Goal: Communication & Community: Answer question/provide support

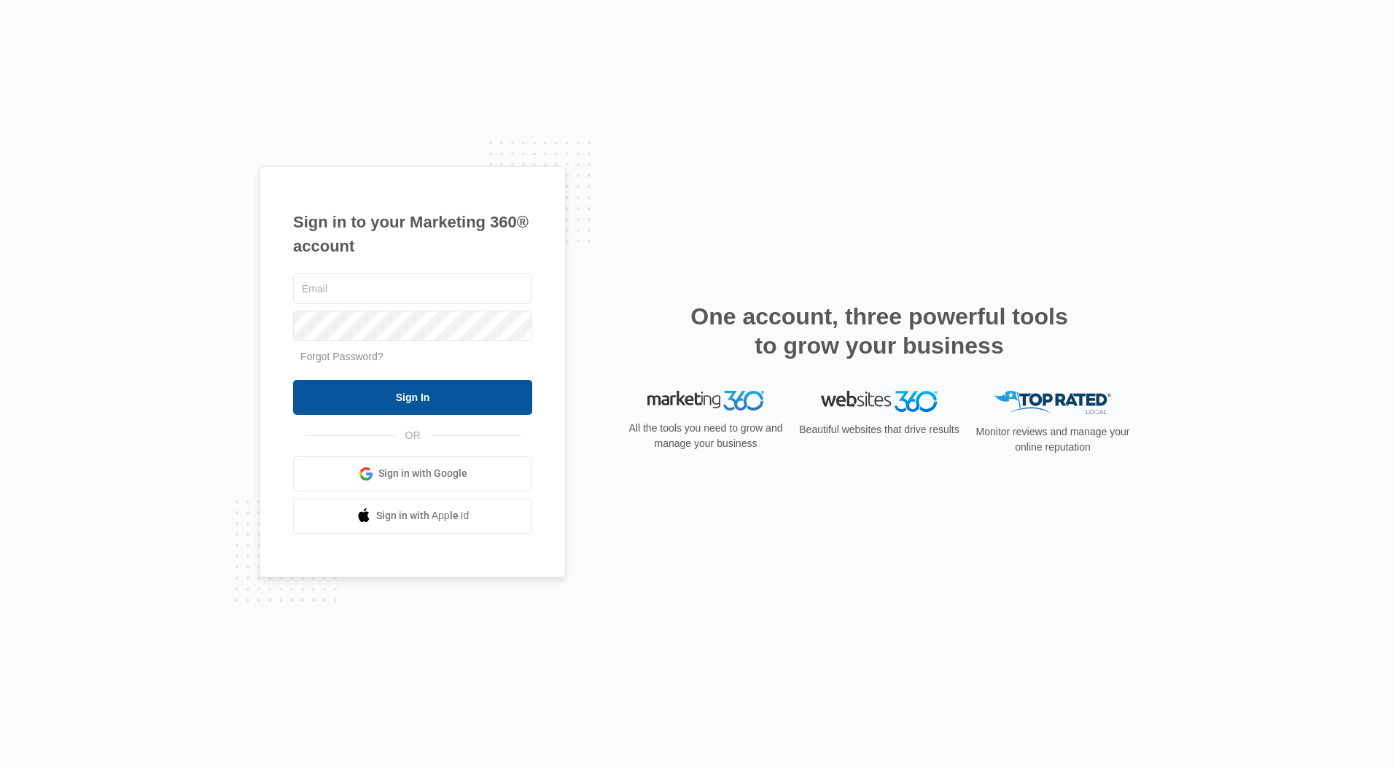
type input "[EMAIL_ADDRESS][DOMAIN_NAME]"
click at [436, 398] on input "Sign In" at bounding box center [412, 397] width 239 height 35
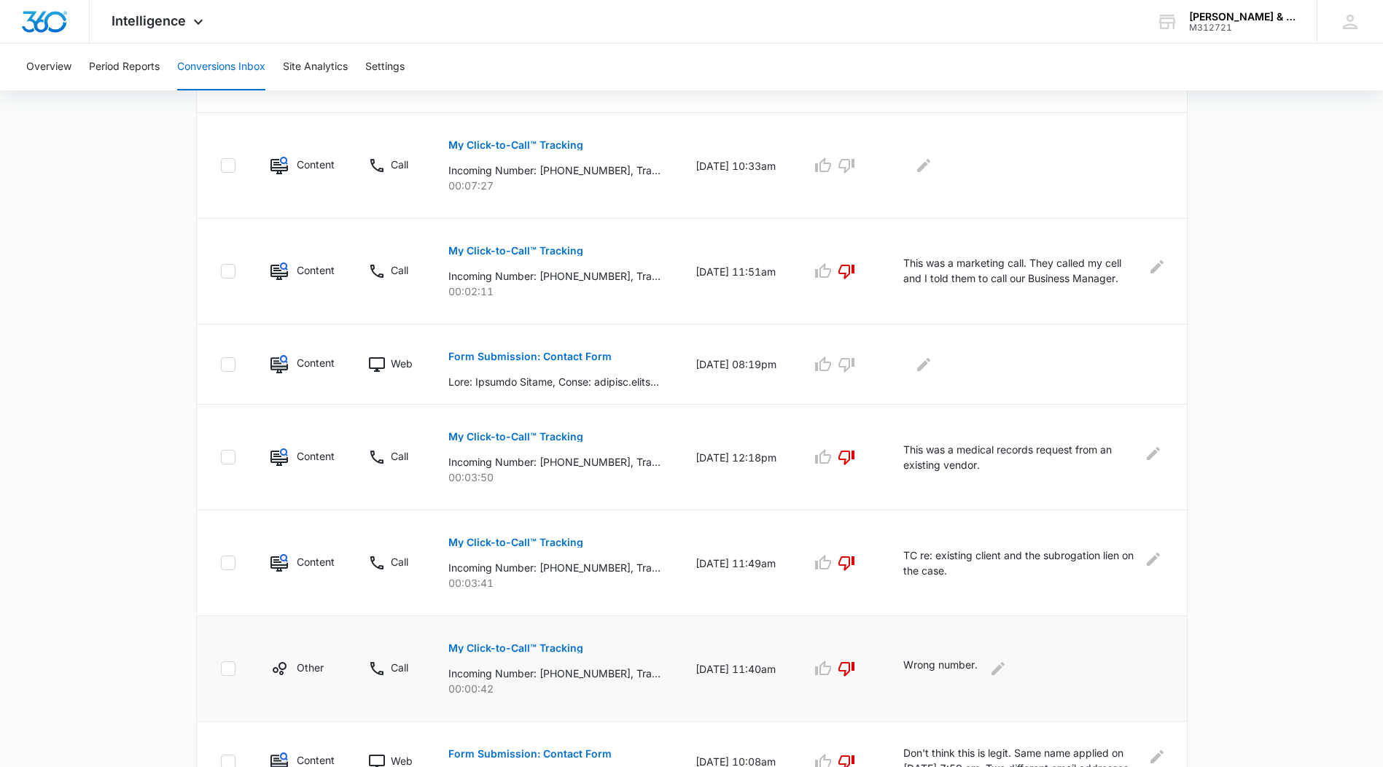
scroll to position [379, 0]
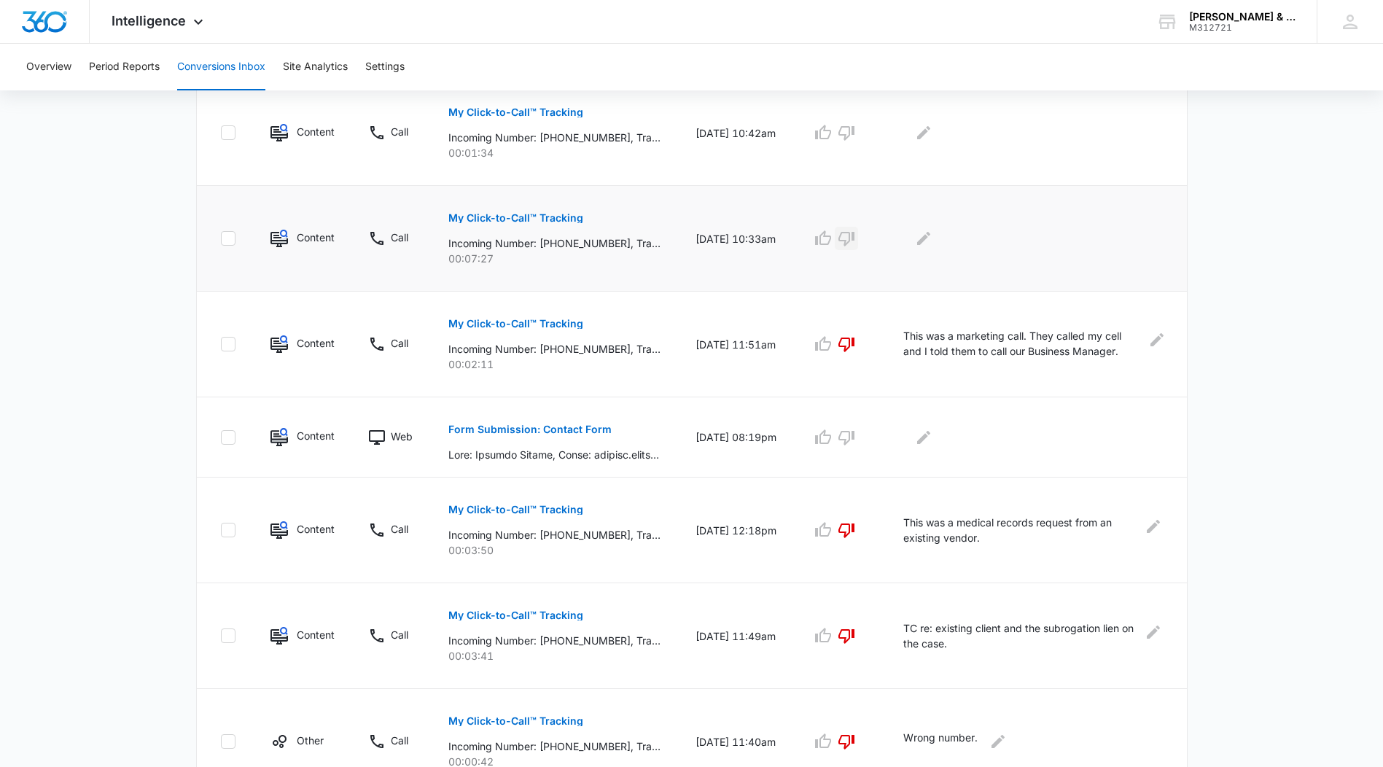
click at [855, 239] on icon "button" at bounding box center [846, 238] width 17 height 17
click at [855, 437] on icon "button" at bounding box center [846, 437] width 17 height 17
click at [848, 239] on icon "button" at bounding box center [846, 238] width 17 height 17
click at [929, 435] on icon "Edit Comments" at bounding box center [923, 436] width 13 height 13
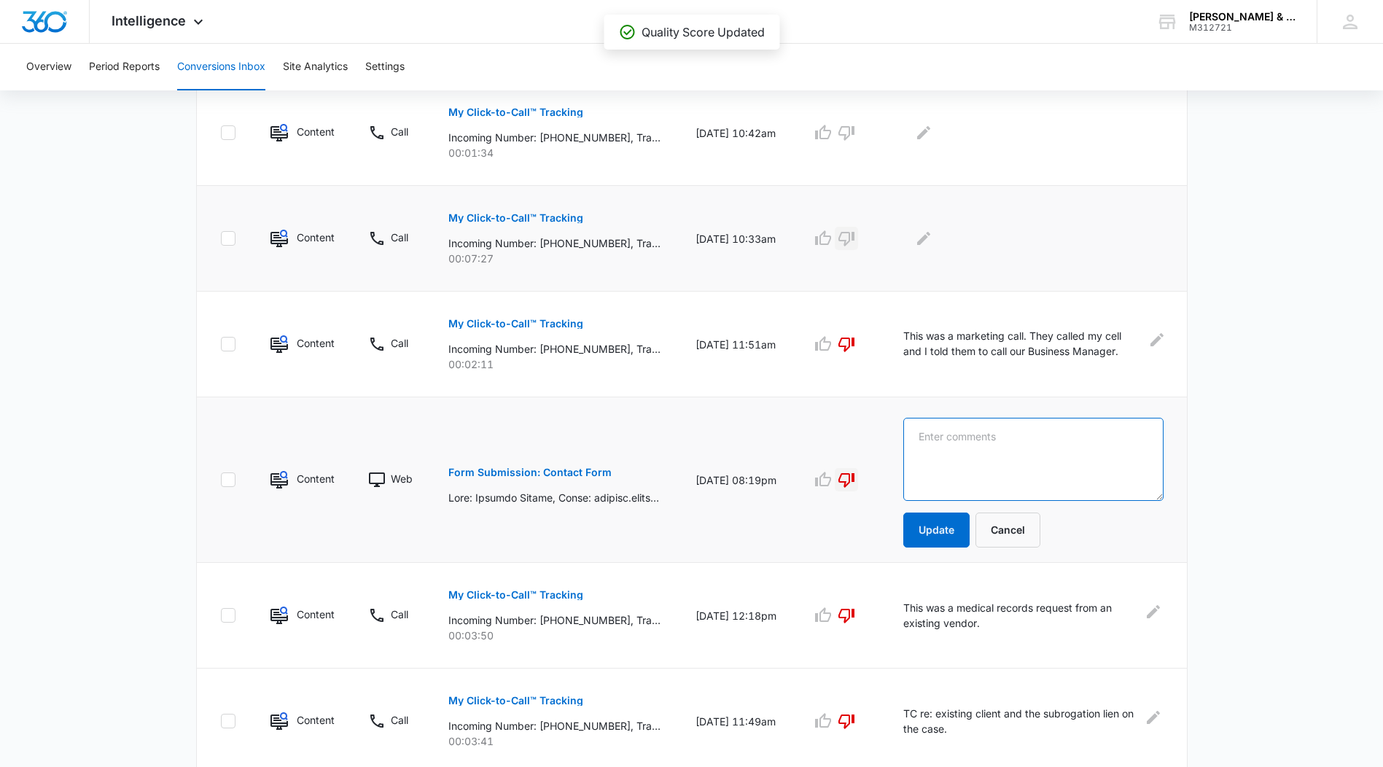
click at [930, 437] on textarea at bounding box center [1033, 459] width 260 height 83
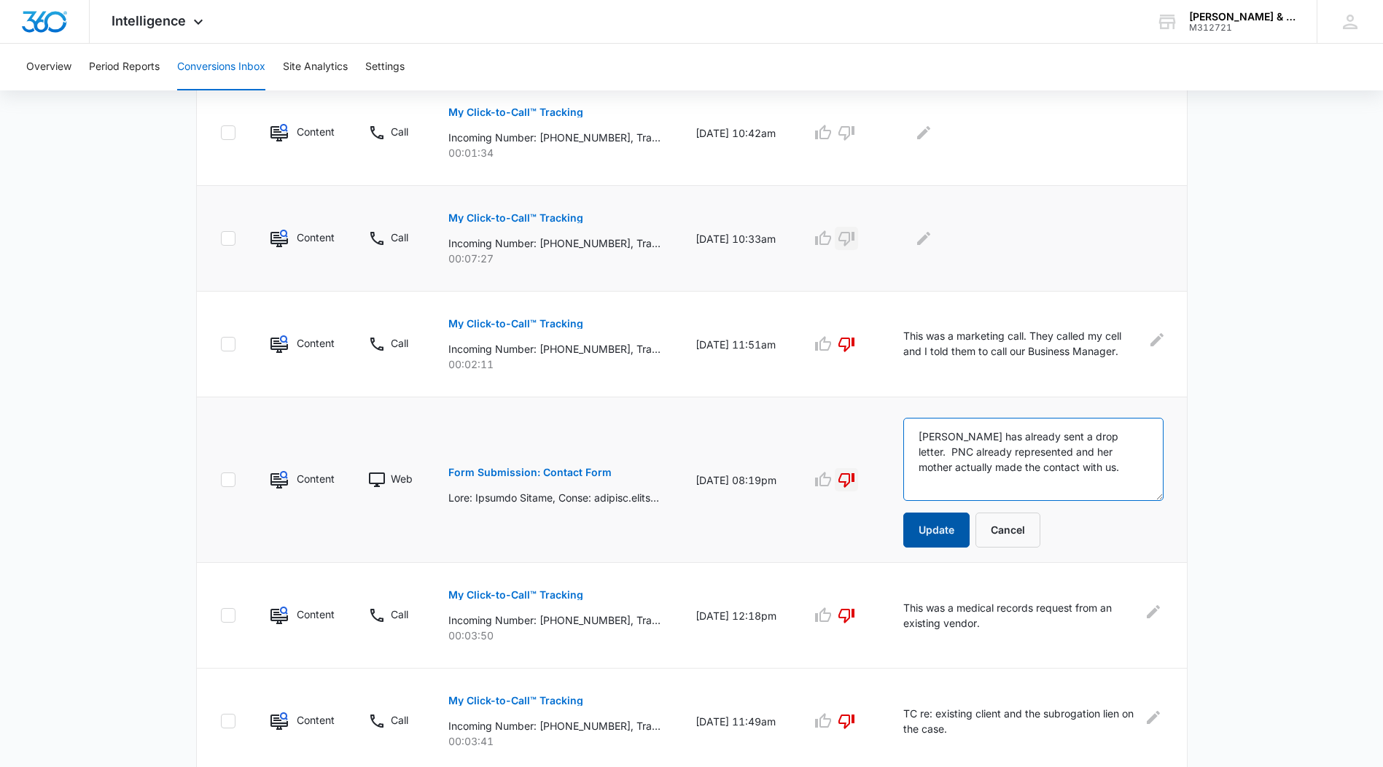
type textarea "[PERSON_NAME] has already sent a drop letter. PNC already represented and her m…"
click at [935, 527] on button "Update" at bounding box center [936, 529] width 66 height 35
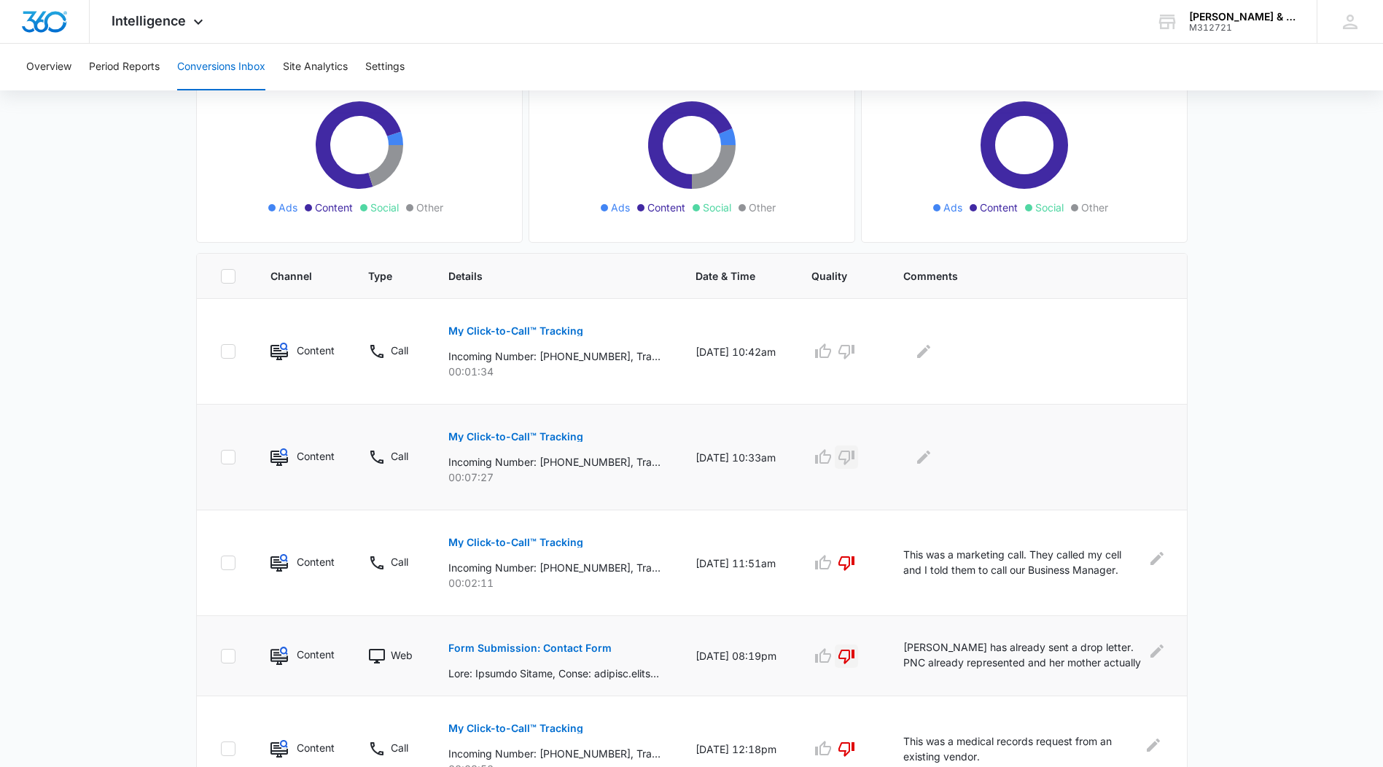
scroll to position [233, 0]
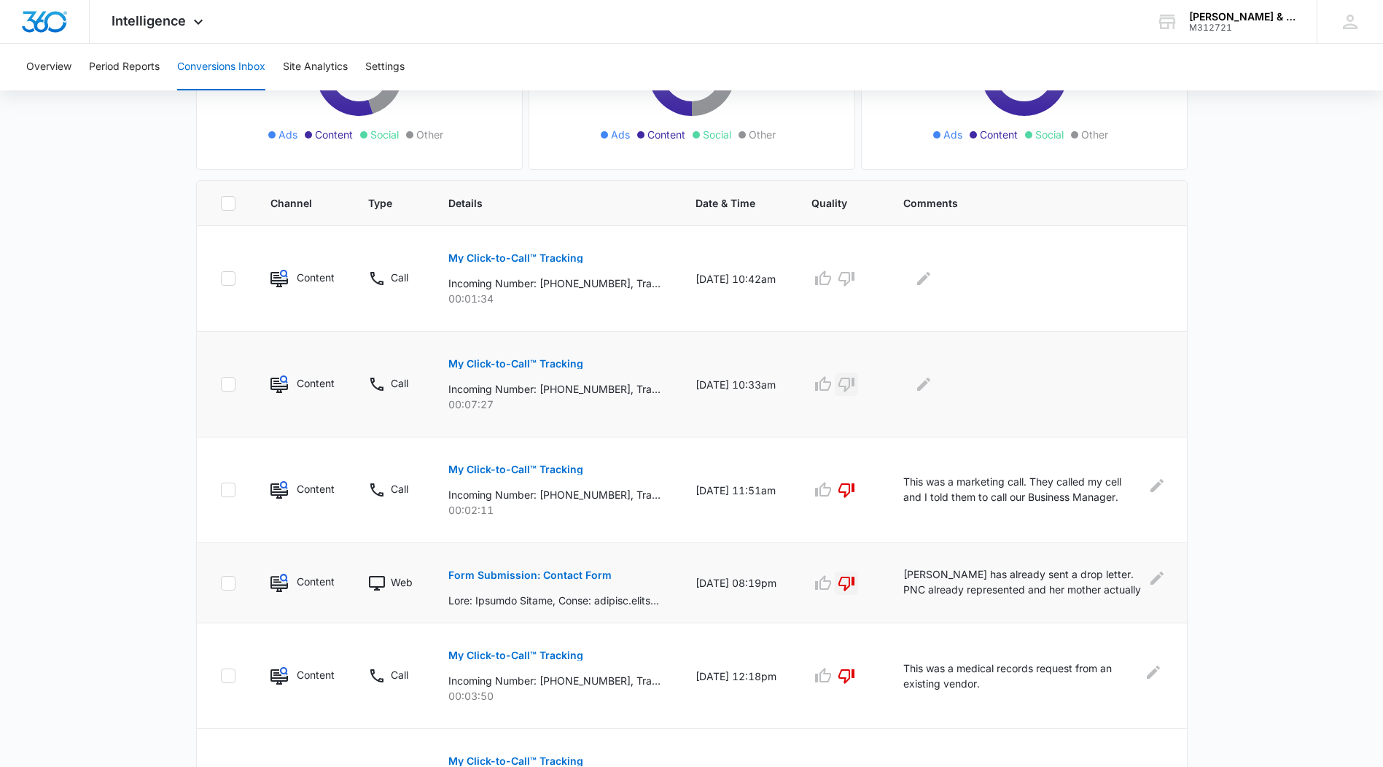
click at [515, 361] on p "My Click-to-Call™ Tracking" at bounding box center [515, 364] width 135 height 10
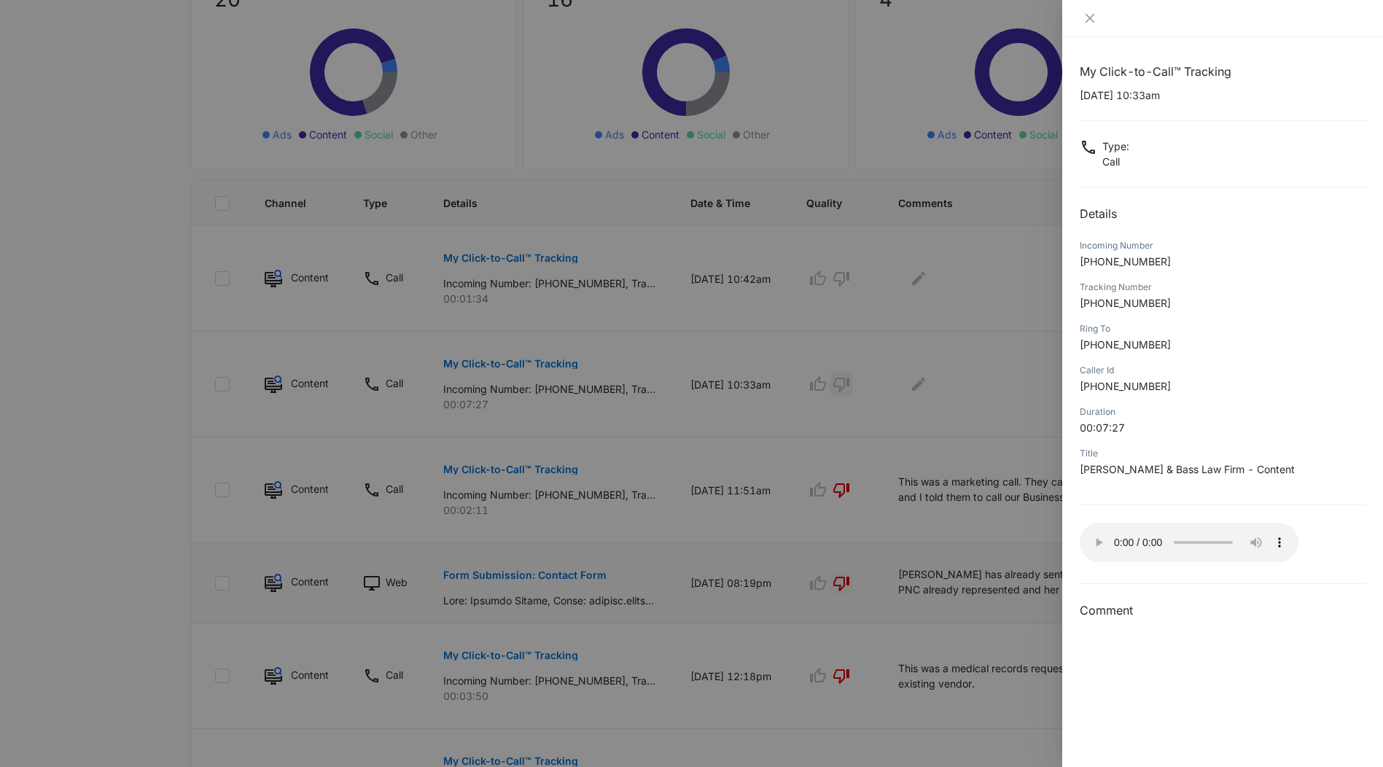
click at [1294, 272] on div "Incoming Number [PHONE_NUMBER]" at bounding box center [1223, 259] width 286 height 42
click at [1086, 11] on div at bounding box center [1222, 18] width 321 height 37
click at [1088, 15] on icon "close" at bounding box center [1090, 18] width 12 height 12
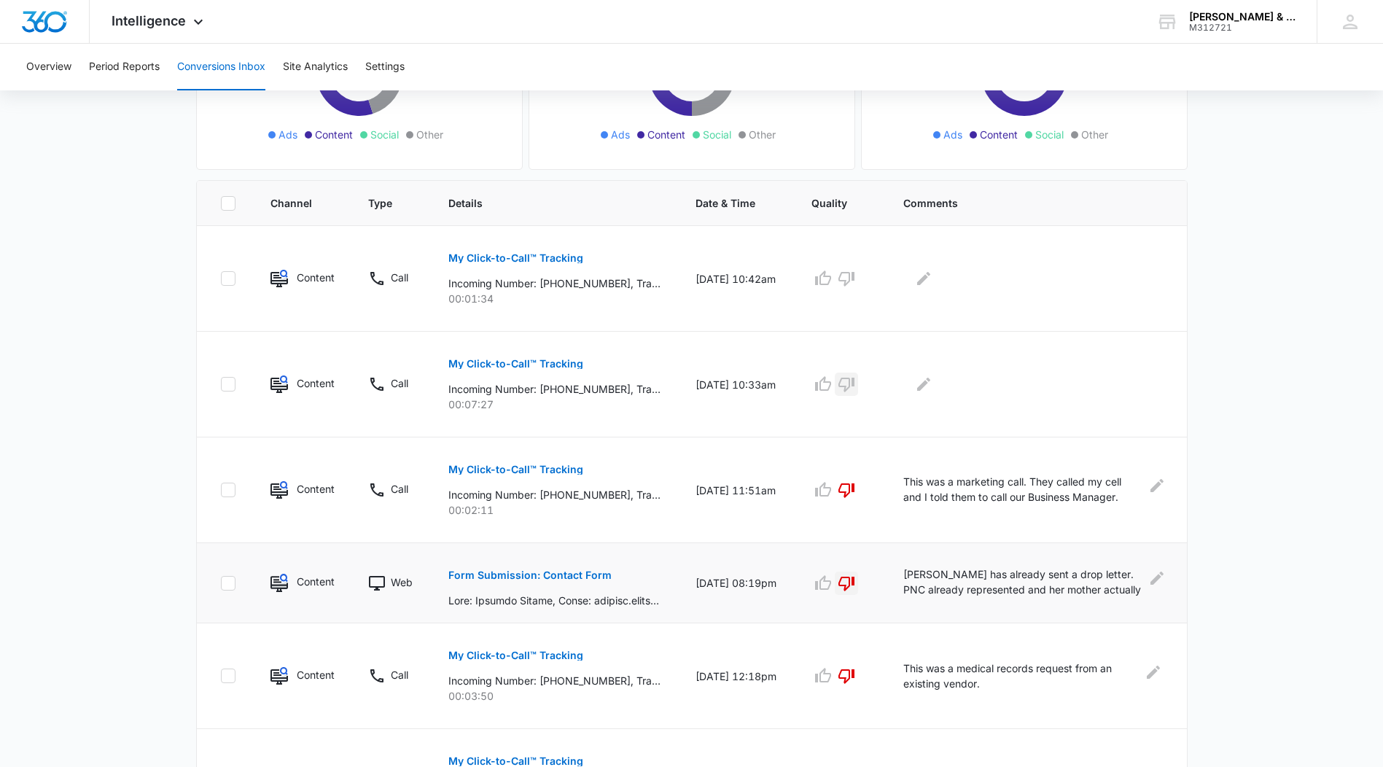
click at [852, 381] on icon "button" at bounding box center [846, 383] width 17 height 17
click at [932, 379] on icon "Edit Comments" at bounding box center [923, 383] width 17 height 17
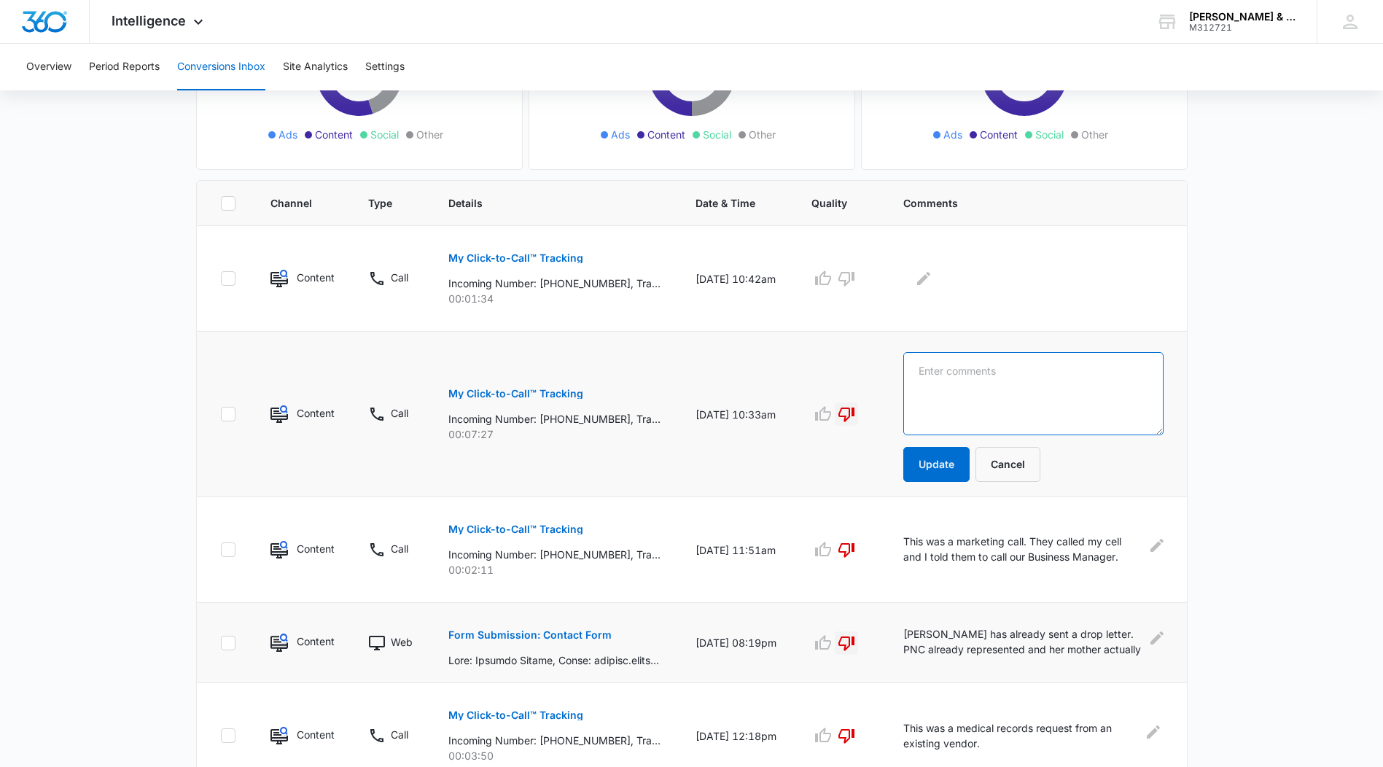
drag, startPoint x: 931, startPoint y: 383, endPoint x: 929, endPoint y: 375, distance: 8.3
click at [930, 382] on textarea at bounding box center [1033, 393] width 260 height 83
type textarea "Crystal took the call. CEO [PERSON_NAME] calling re: [PERSON_NAME]."
click at [940, 462] on button "Update" at bounding box center [936, 464] width 66 height 35
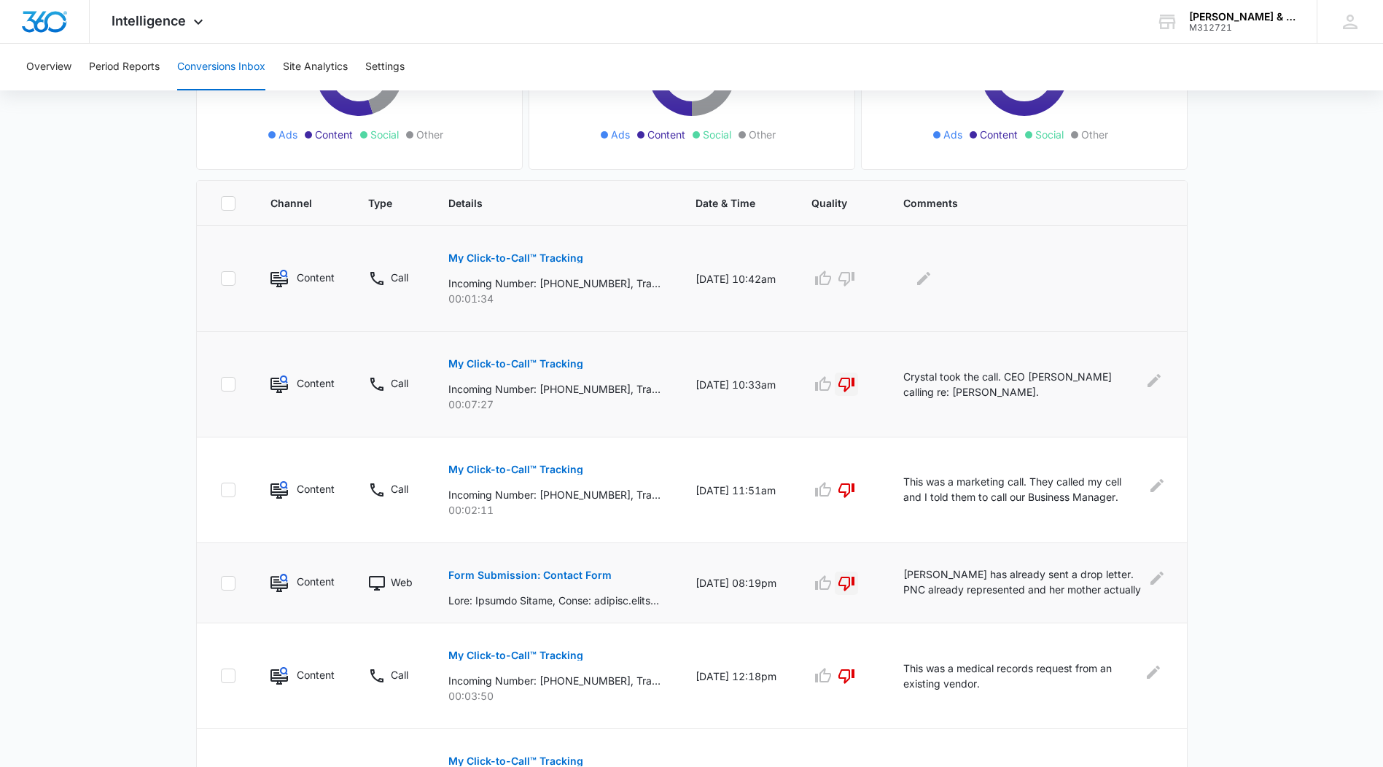
click at [502, 257] on p "My Click-to-Call™ Tracking" at bounding box center [515, 258] width 135 height 10
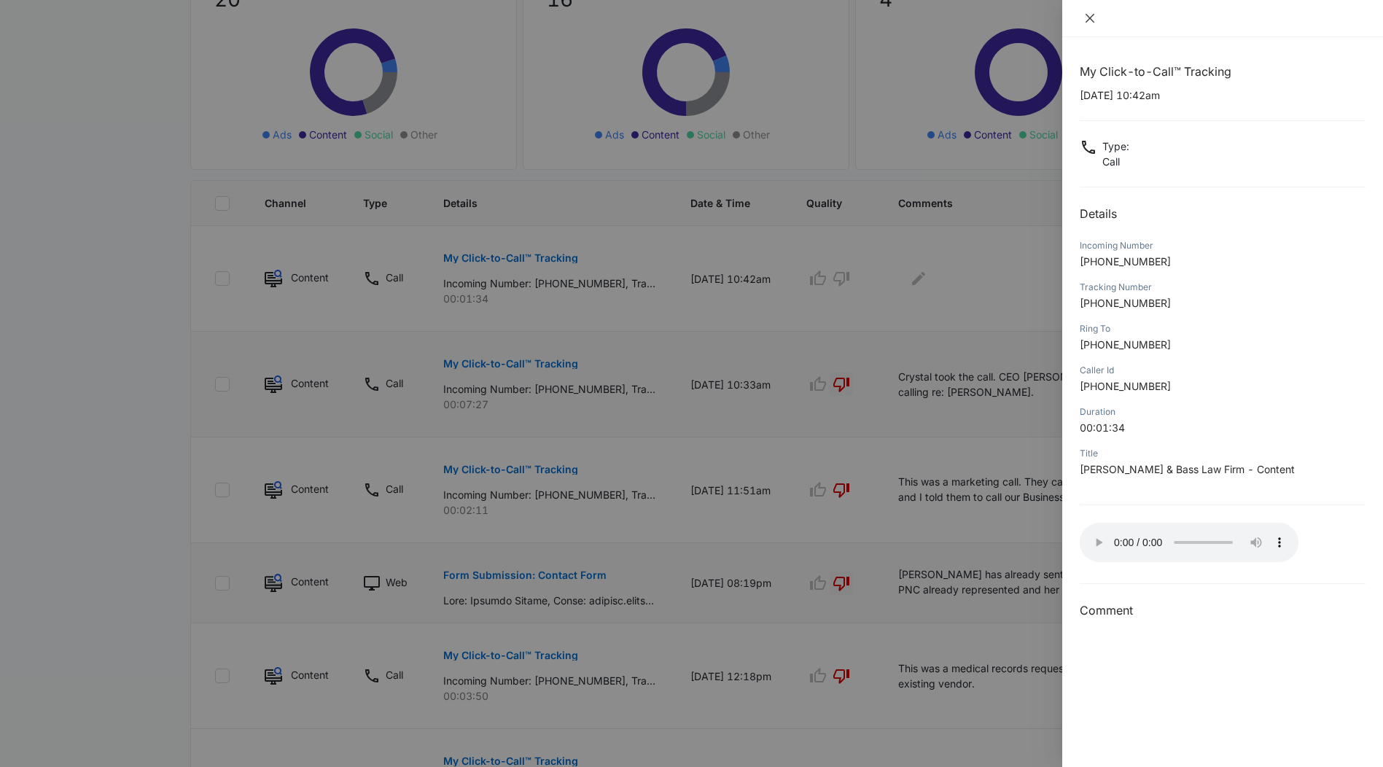
click at [1086, 12] on button "Close" at bounding box center [1090, 18] width 20 height 13
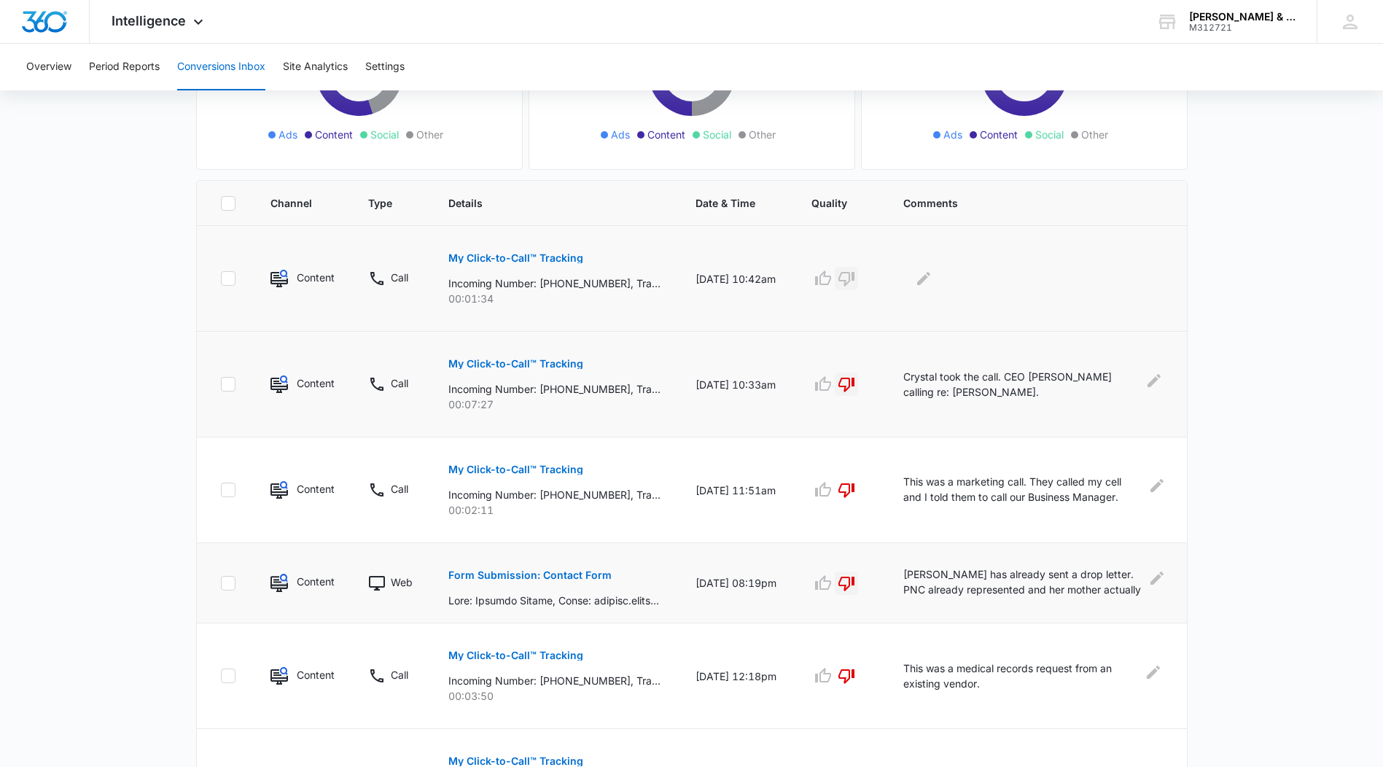
click at [855, 278] on icon "button" at bounding box center [846, 278] width 17 height 17
click at [925, 278] on icon "Edit Comments" at bounding box center [923, 278] width 17 height 17
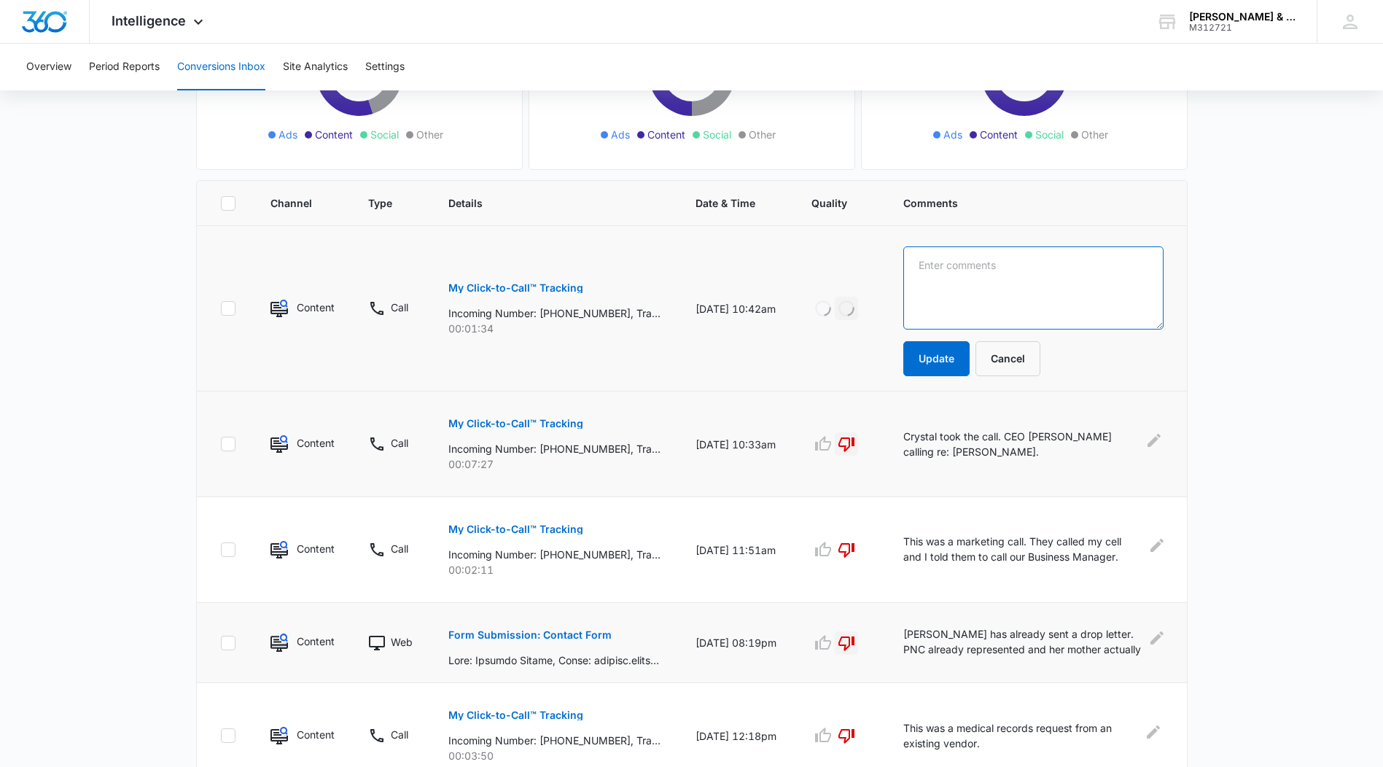
click at [926, 276] on textarea at bounding box center [1033, 287] width 260 height 83
type textarea "Former client calling for [PERSON_NAME]."
click at [940, 364] on button "Update" at bounding box center [936, 358] width 66 height 35
